Goal: Task Accomplishment & Management: Use online tool/utility

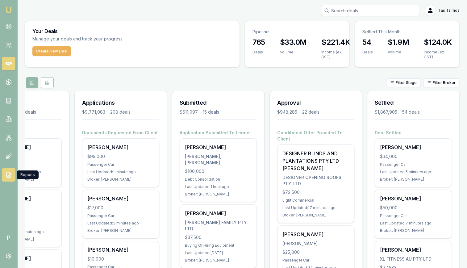
click at [11, 176] on icon at bounding box center [9, 175] width 6 height 6
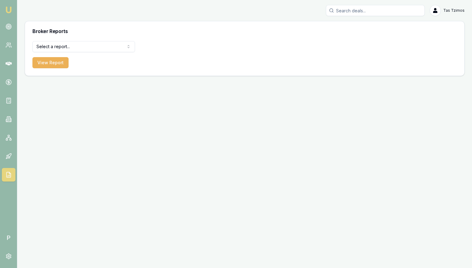
click at [74, 44] on html "Emu Broker P Tas Tzimos Toggle Menu Broker Reports Select a report... All Deals…" at bounding box center [236, 134] width 472 height 268
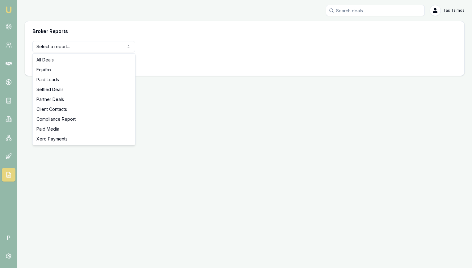
select select "settled-deals"
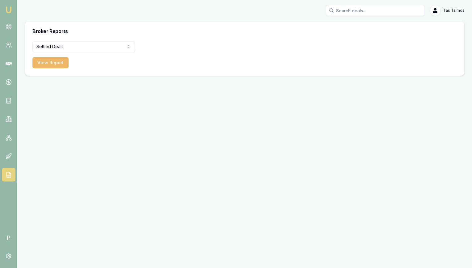
click at [56, 61] on button "View Report" at bounding box center [50, 62] width 36 height 11
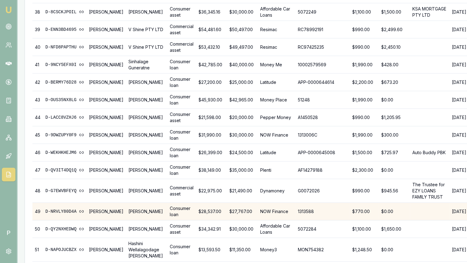
scroll to position [919, 0]
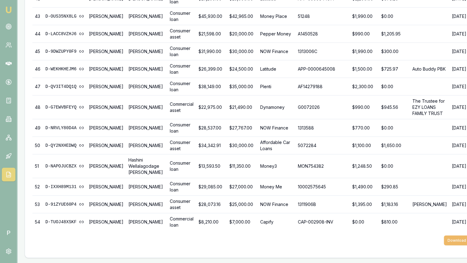
click at [445, 238] on button "Download CSV" at bounding box center [461, 241] width 35 height 10
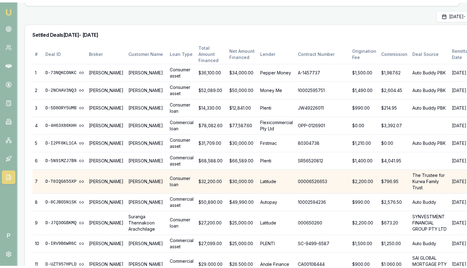
scroll to position [0, 0]
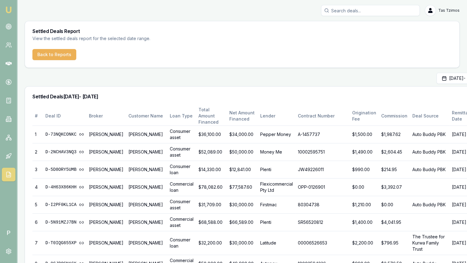
click at [310, 89] on div "Settled Deals [DATE] - [DATE]" at bounding box center [255, 97] width 461 height 20
click at [347, 5] on input "Search deals" at bounding box center [370, 10] width 99 height 11
paste input "[PERSON_NAME]"
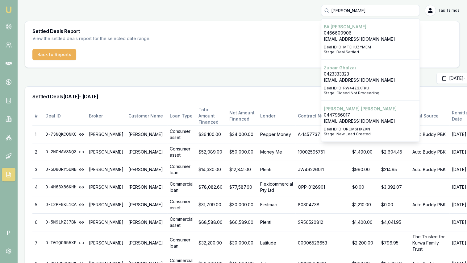
type input "[PERSON_NAME]"
click at [344, 44] on div "Select deal for BA tran" at bounding box center [370, 43] width 93 height 2
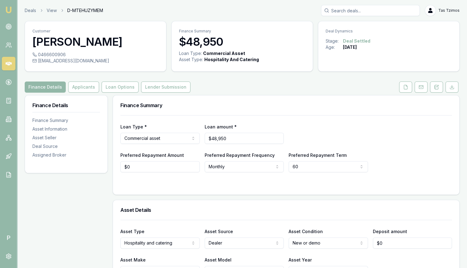
click at [341, 12] on input "Search deals" at bounding box center [370, 10] width 99 height 11
paste input "[PERSON_NAME]"
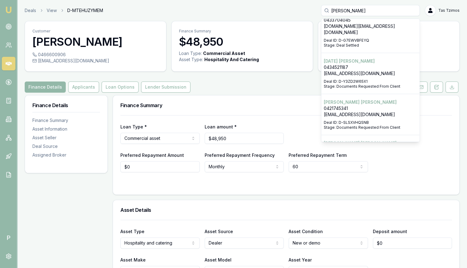
scroll to position [868, 0]
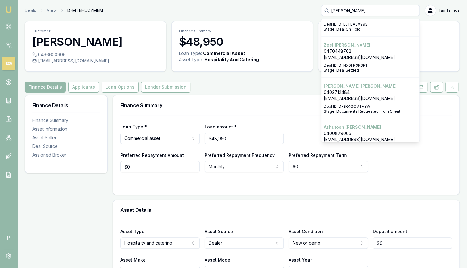
type input "[PERSON_NAME]"
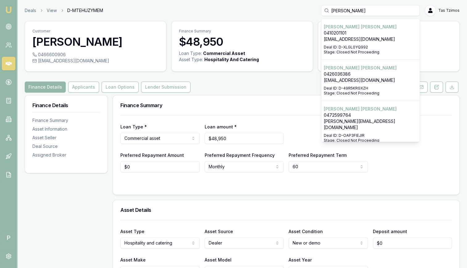
scroll to position [0, 0]
